Goal: Task Accomplishment & Management: Use online tool/utility

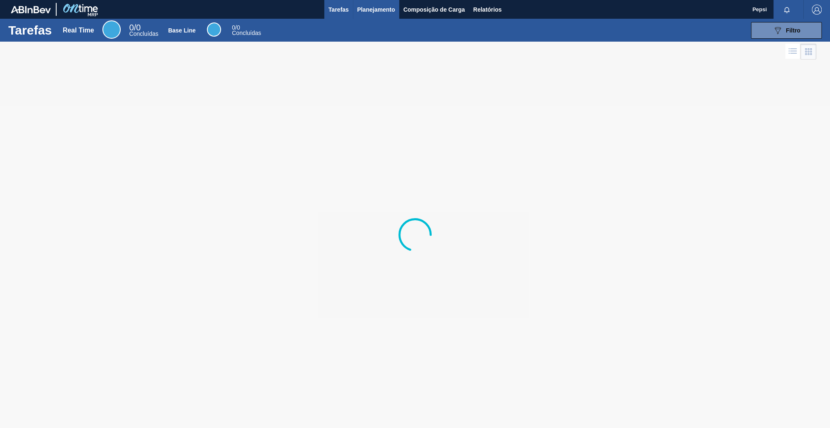
click at [377, 7] on span "Planejamento" at bounding box center [376, 10] width 38 height 10
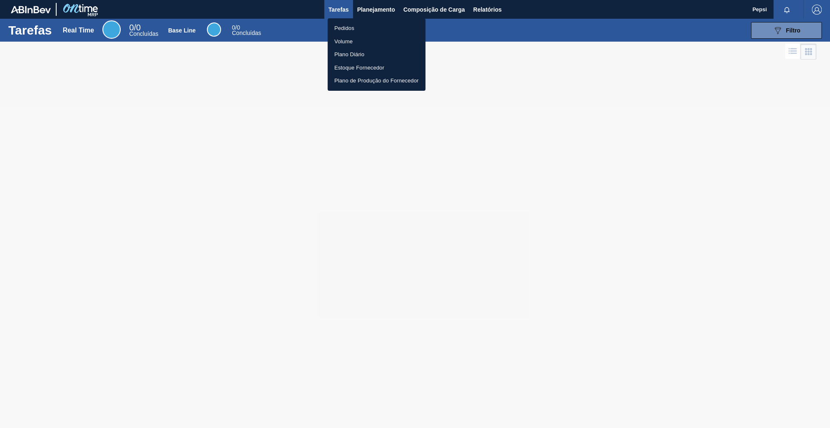
click at [356, 28] on li "Pedidos" at bounding box center [377, 28] width 98 height 13
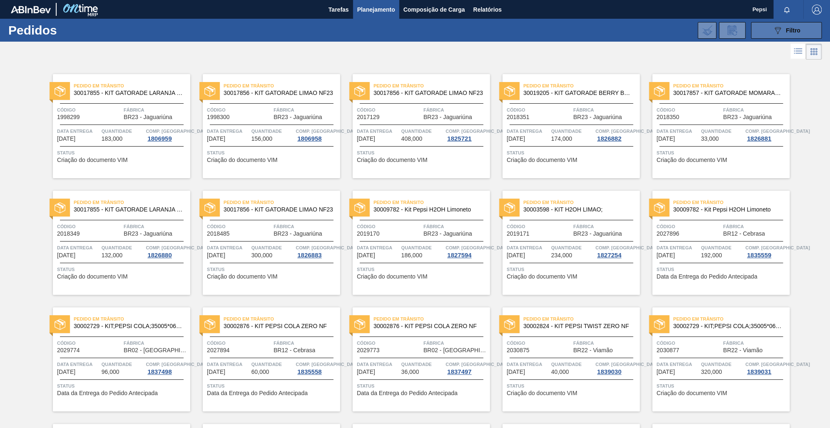
click at [795, 30] on span "Filtro" at bounding box center [793, 30] width 15 height 7
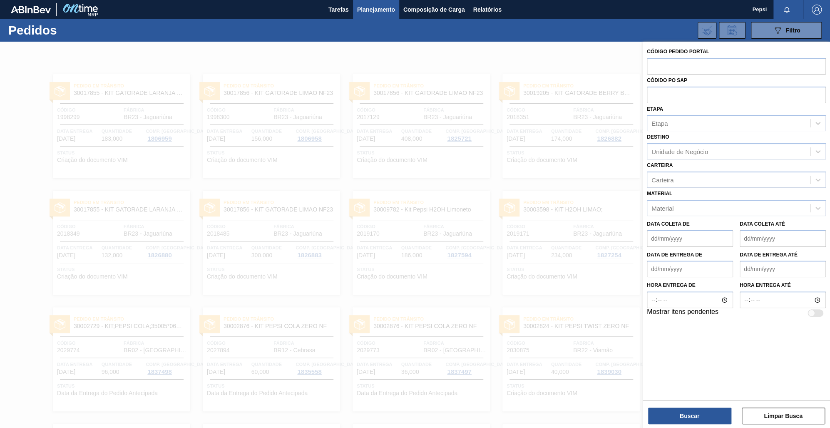
click at [469, 170] on div at bounding box center [415, 256] width 830 height 428
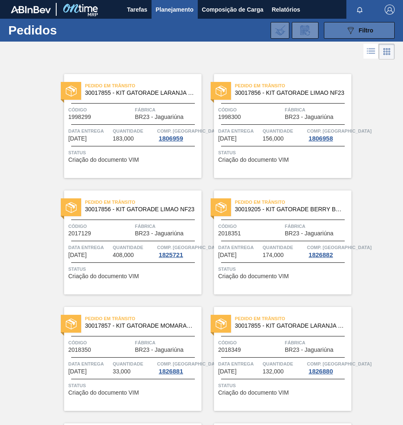
click at [352, 28] on icon at bounding box center [351, 30] width 6 height 7
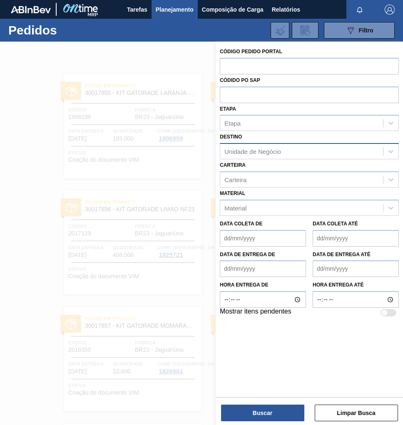
click at [291, 151] on div "Unidade de Negócio" at bounding box center [301, 152] width 163 height 12
type input "JUND"
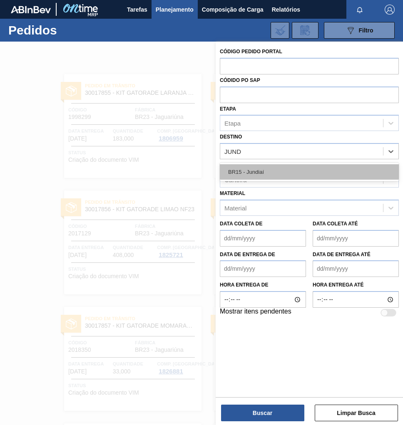
click at [272, 172] on div "BR15 - Jundiaí" at bounding box center [309, 171] width 179 height 15
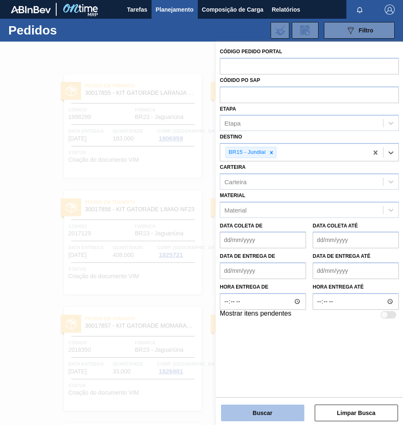
click at [268, 417] on button "Buscar" at bounding box center [262, 413] width 83 height 17
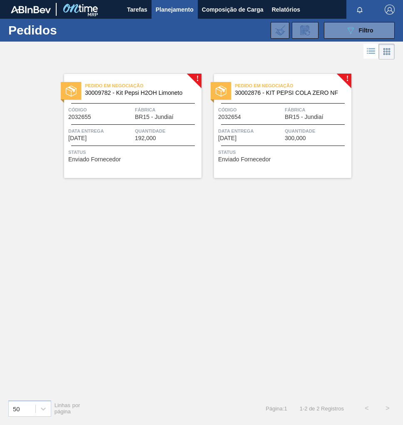
click at [269, 116] on div "Código 2032654" at bounding box center [250, 113] width 65 height 15
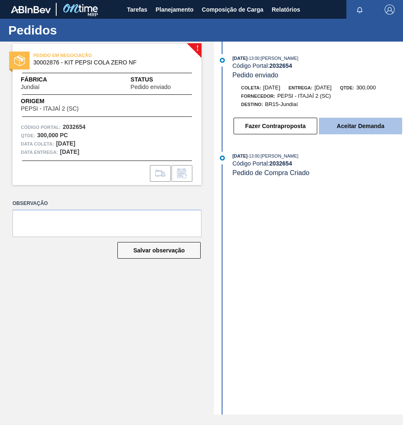
click at [365, 130] on button "Aceitar Demanda" at bounding box center [360, 126] width 83 height 17
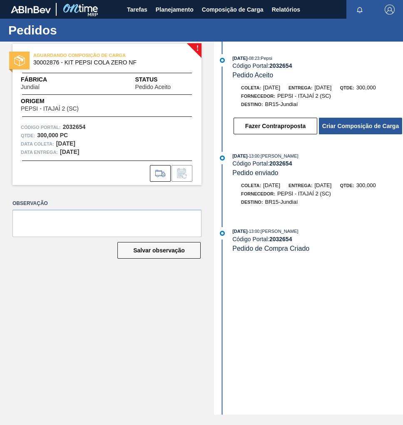
click at [365, 130] on button "Criar Composição de Carga" at bounding box center [360, 126] width 83 height 17
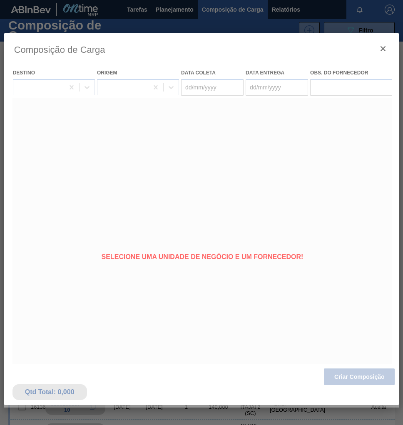
type coleta "[DATE]"
type entrega "[DATE]"
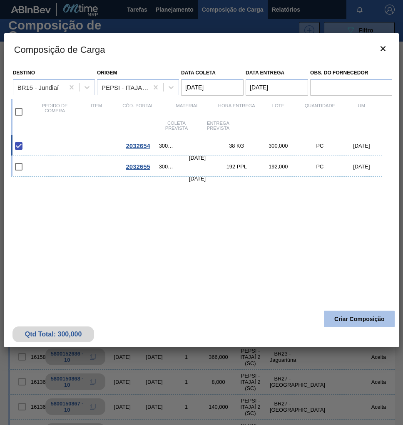
click at [363, 313] on button "Criar Composição" at bounding box center [359, 319] width 71 height 17
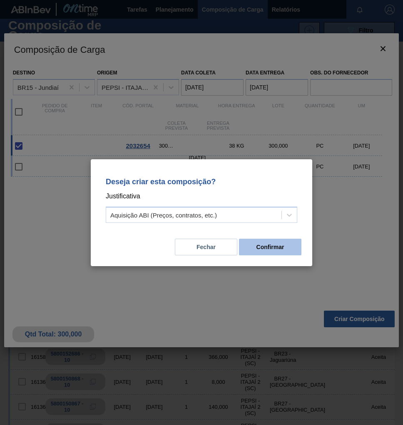
click at [279, 251] on button "Confirmar" at bounding box center [270, 247] width 62 height 17
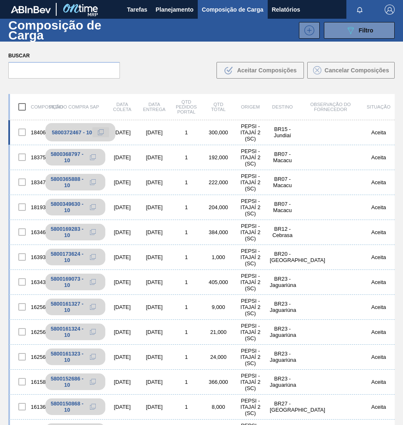
click at [100, 132] on icon at bounding box center [101, 132] width 6 height 6
click at [181, 12] on span "Planejamento" at bounding box center [175, 10] width 38 height 10
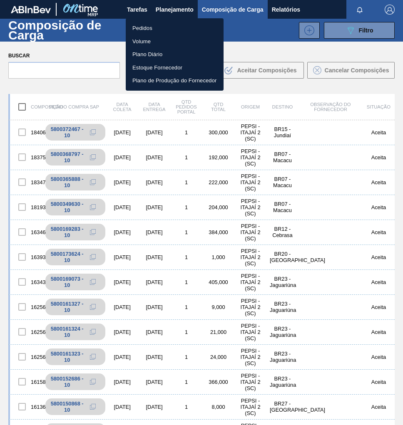
click at [156, 24] on li "Pedidos" at bounding box center [175, 28] width 98 height 13
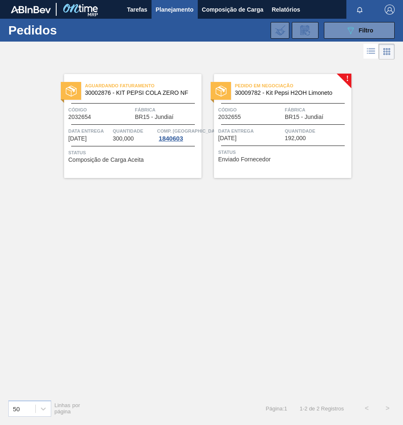
click at [277, 112] on span "Código" at bounding box center [250, 110] width 65 height 8
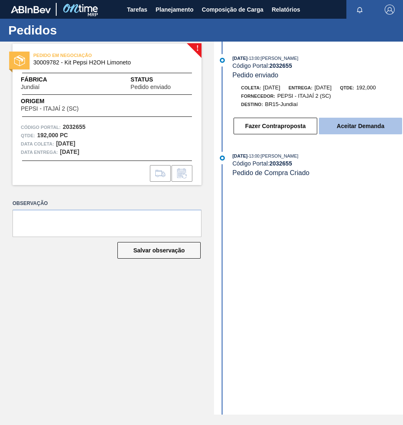
click at [354, 131] on button "Aceitar Demanda" at bounding box center [360, 126] width 83 height 17
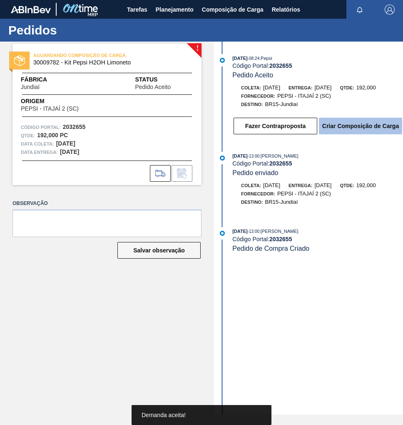
click at [354, 131] on button "Criar Composição de Carga" at bounding box center [360, 126] width 83 height 17
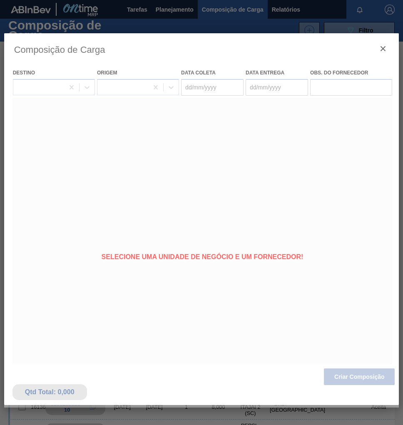
type coleta "[DATE]"
type entrega "[DATE]"
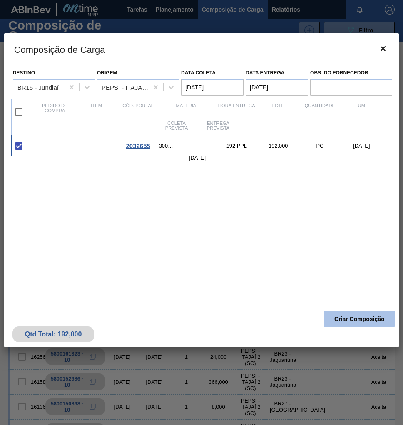
click at [345, 314] on button "Criar Composição" at bounding box center [359, 319] width 71 height 17
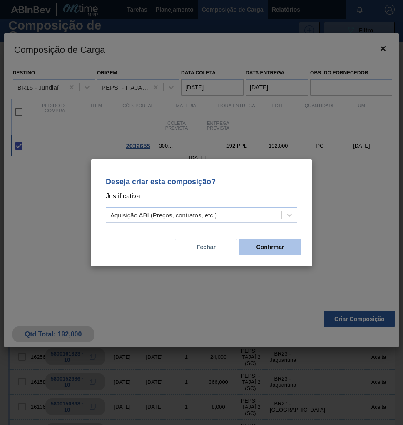
click at [268, 239] on button "Confirmar" at bounding box center [270, 247] width 62 height 17
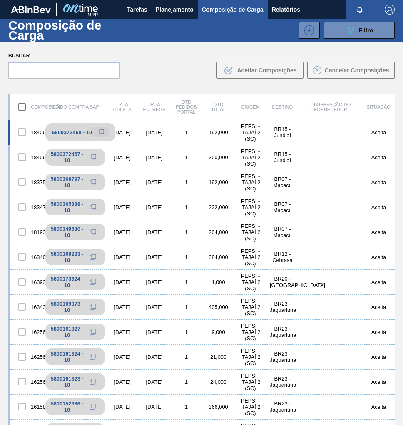
click at [101, 132] on icon at bounding box center [101, 132] width 6 height 6
